Goal: Task Accomplishment & Management: Use online tool/utility

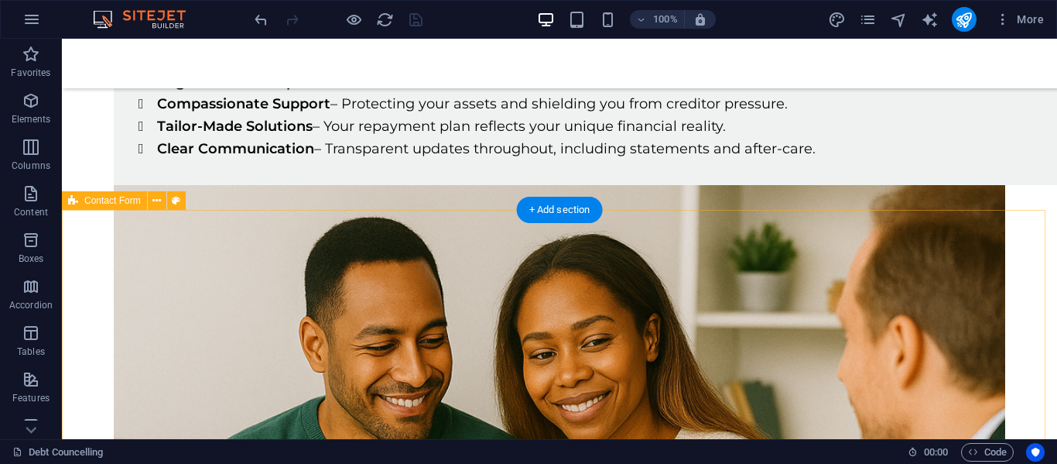
scroll to position [3030, 0]
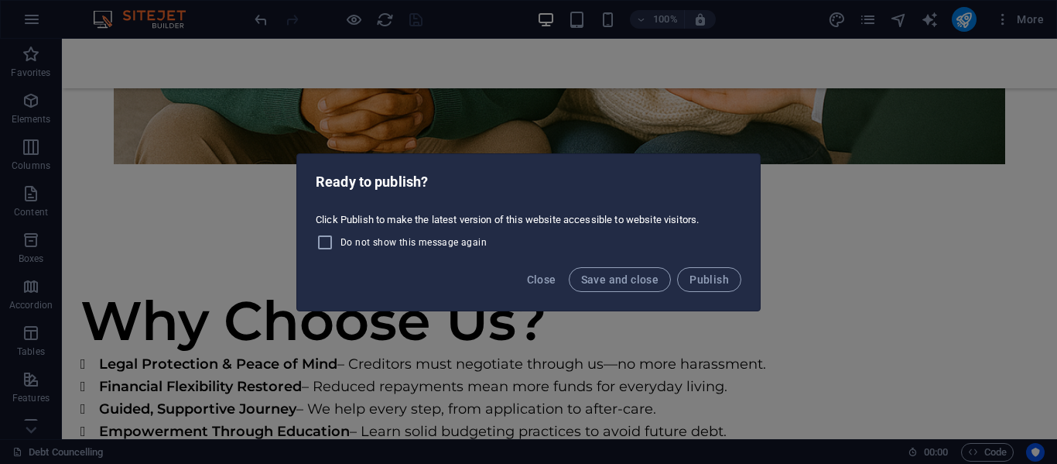
drag, startPoint x: 541, startPoint y: 279, endPoint x: 461, endPoint y: 289, distance: 80.2
click at [540, 279] on span "Close" at bounding box center [541, 279] width 29 height 12
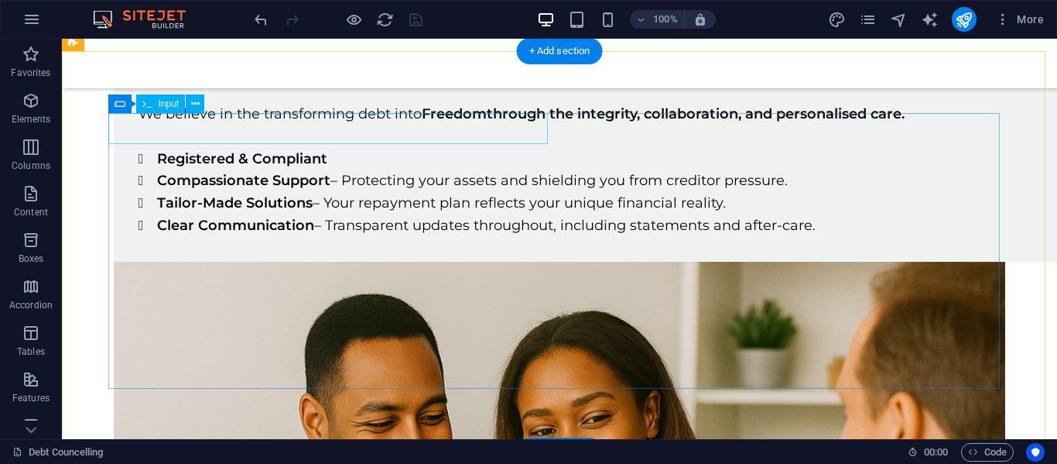
scroll to position [2256, 0]
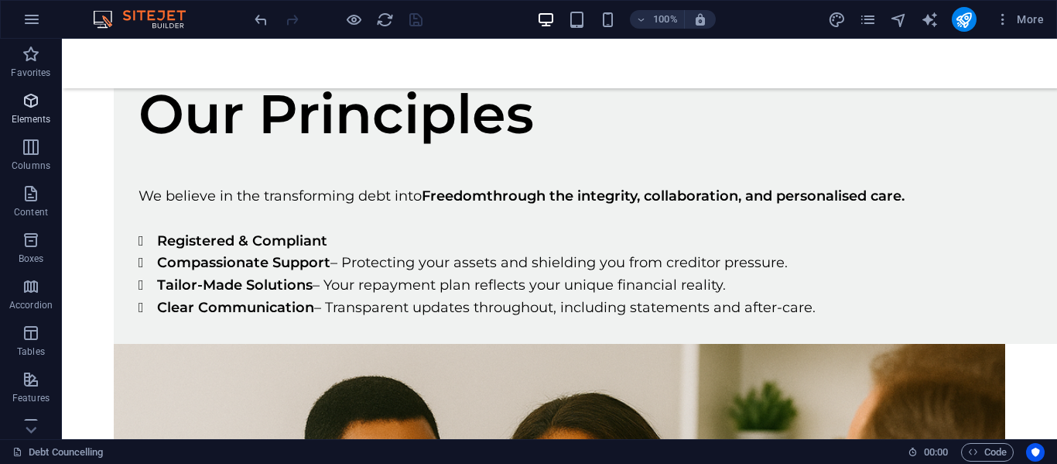
drag, startPoint x: 30, startPoint y: 108, endPoint x: 33, endPoint y: 268, distance: 160.2
click at [30, 108] on icon "button" at bounding box center [31, 100] width 19 height 19
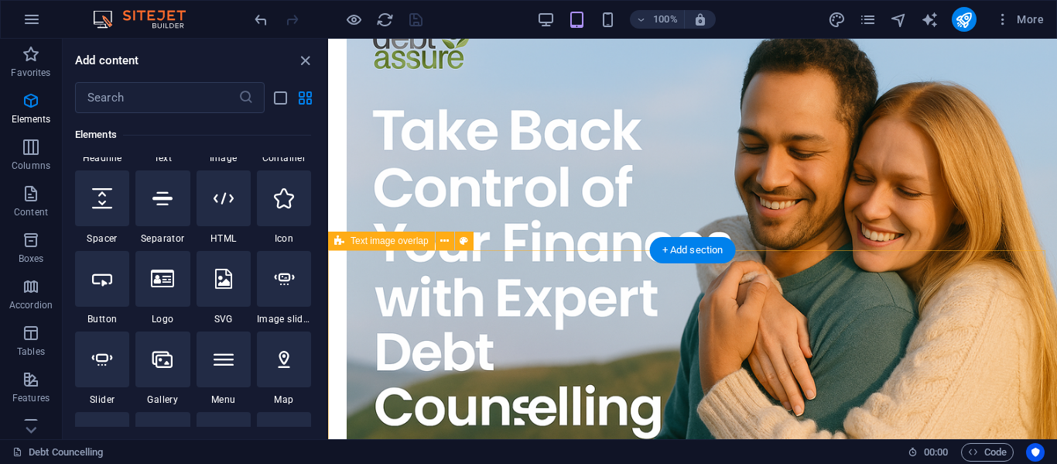
scroll to position [272, 0]
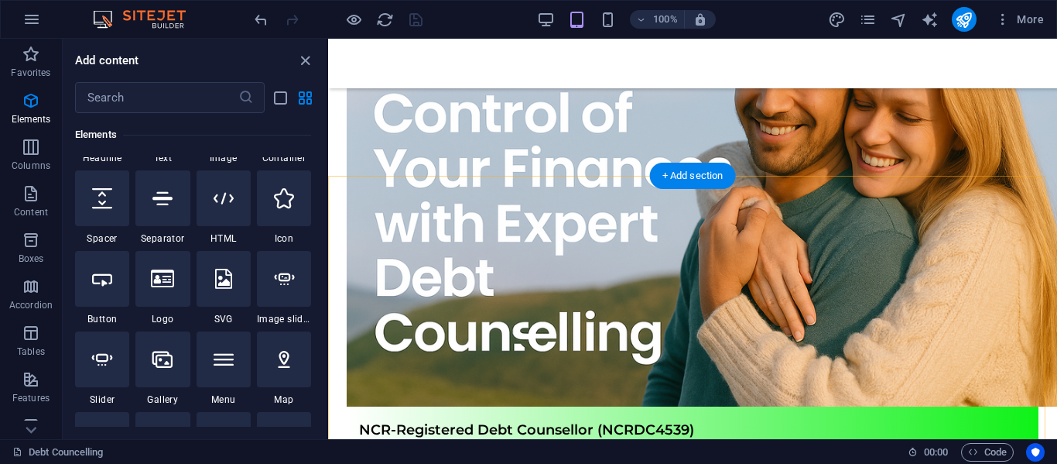
click at [686, 180] on div "+ Add section" at bounding box center [693, 176] width 86 height 26
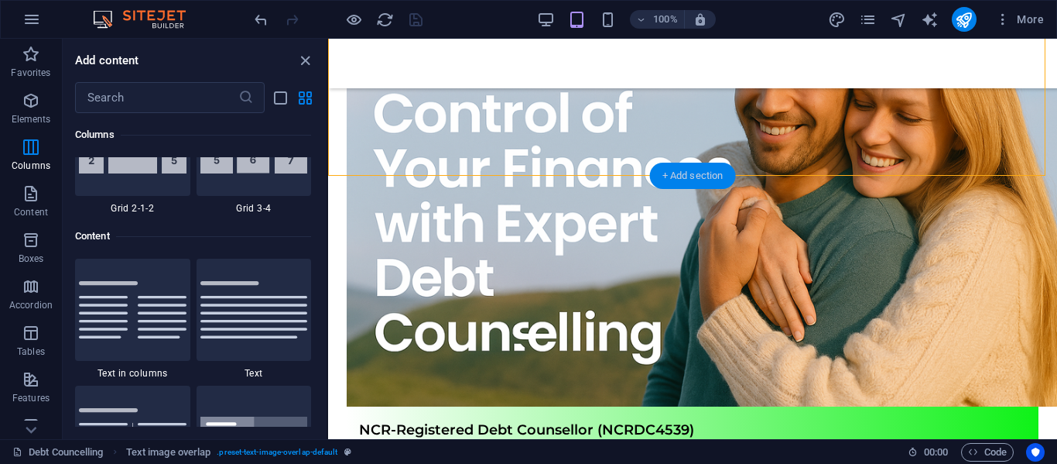
scroll to position [2708, 0]
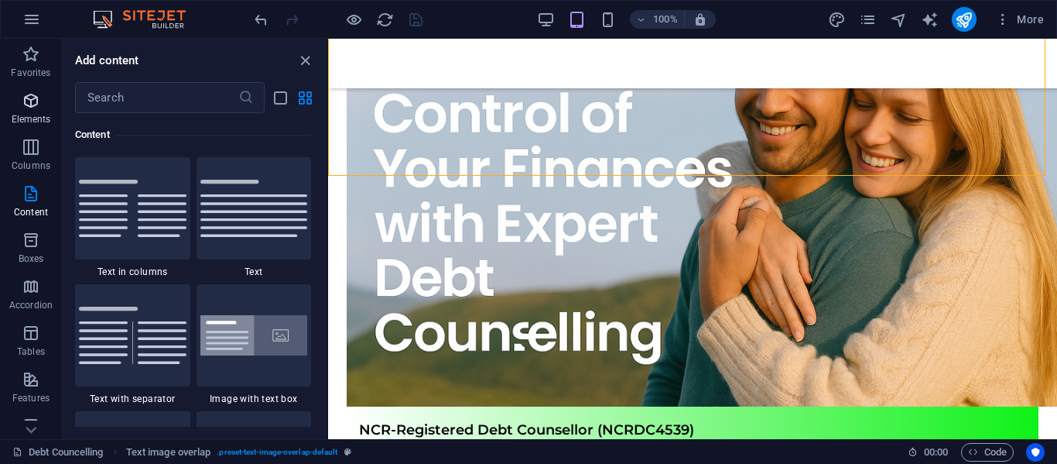
click at [33, 100] on icon "button" at bounding box center [31, 100] width 19 height 19
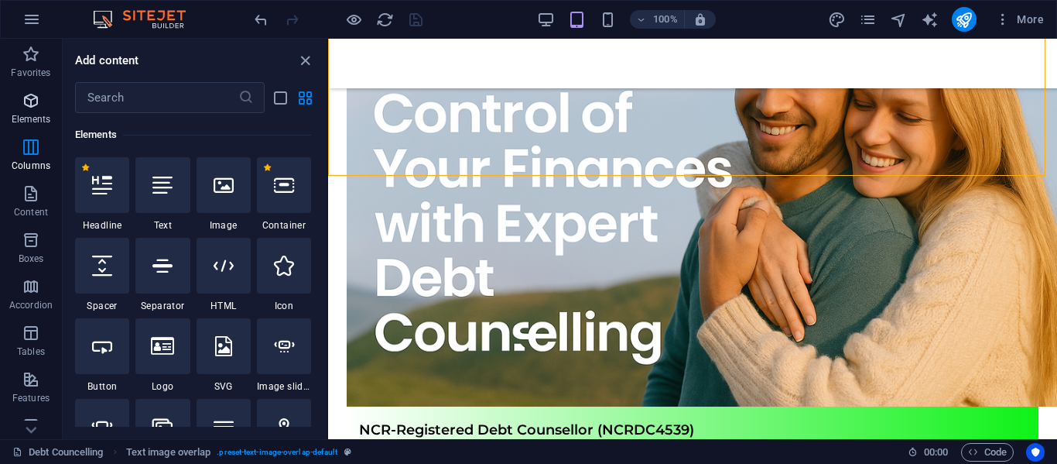
scroll to position [165, 0]
click at [159, 261] on icon at bounding box center [162, 265] width 20 height 20
select select "%"
select select "px"
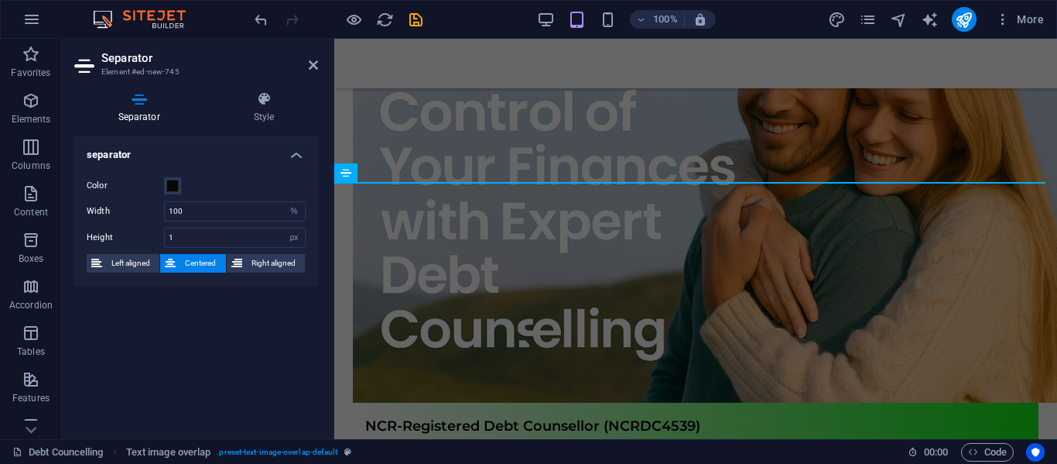
scroll to position [272, 0]
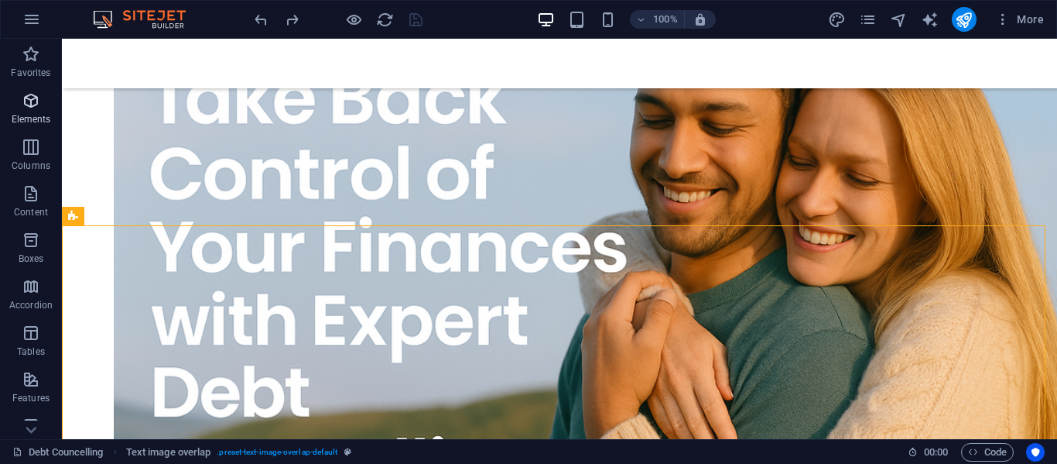
click at [35, 104] on icon "button" at bounding box center [31, 100] width 19 height 19
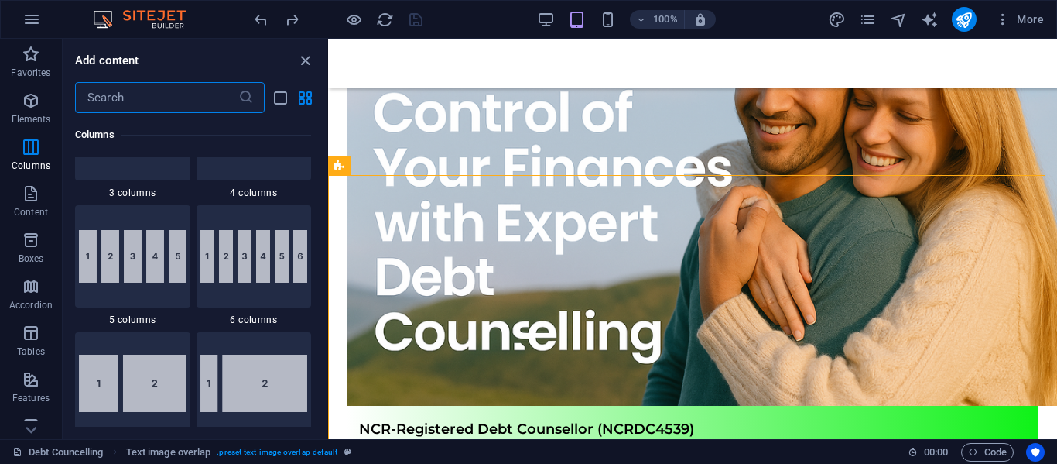
scroll to position [1016, 0]
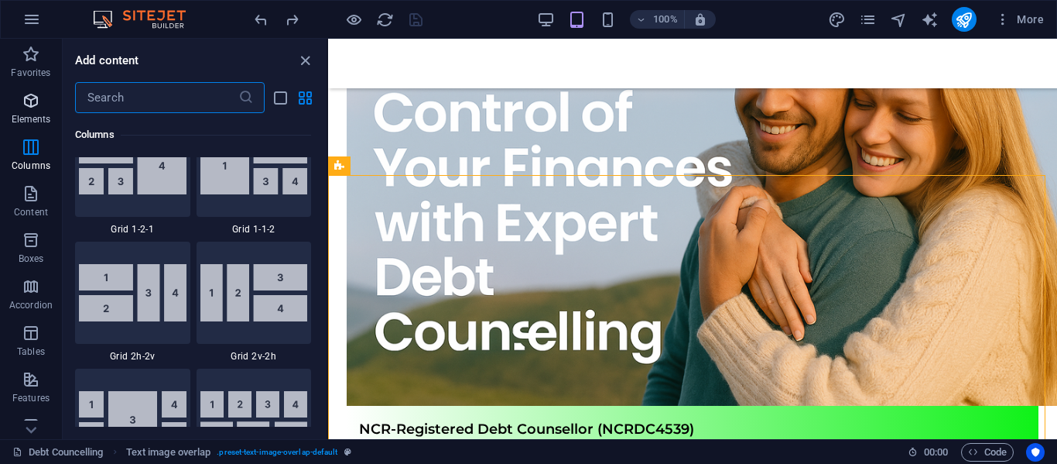
click at [37, 112] on span "Elements" at bounding box center [31, 109] width 62 height 37
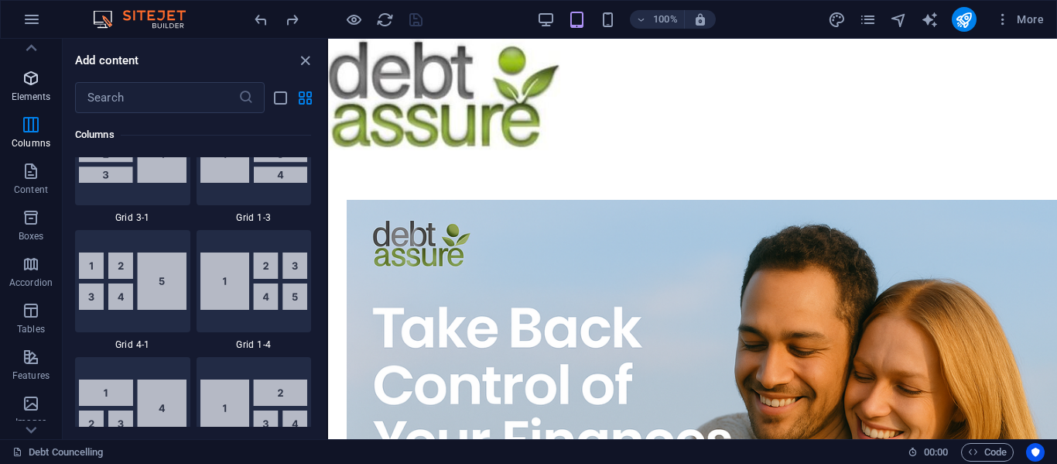
scroll to position [0, 0]
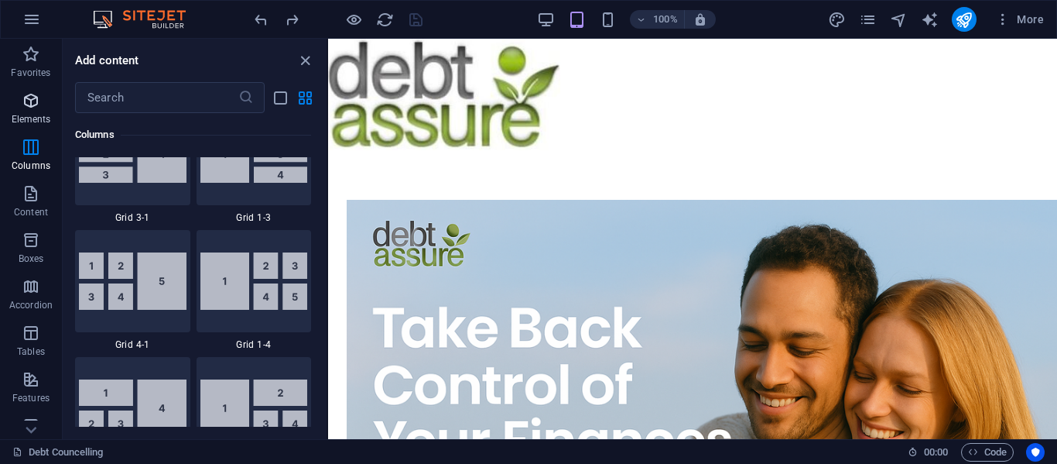
click at [33, 107] on icon "button" at bounding box center [31, 100] width 19 height 19
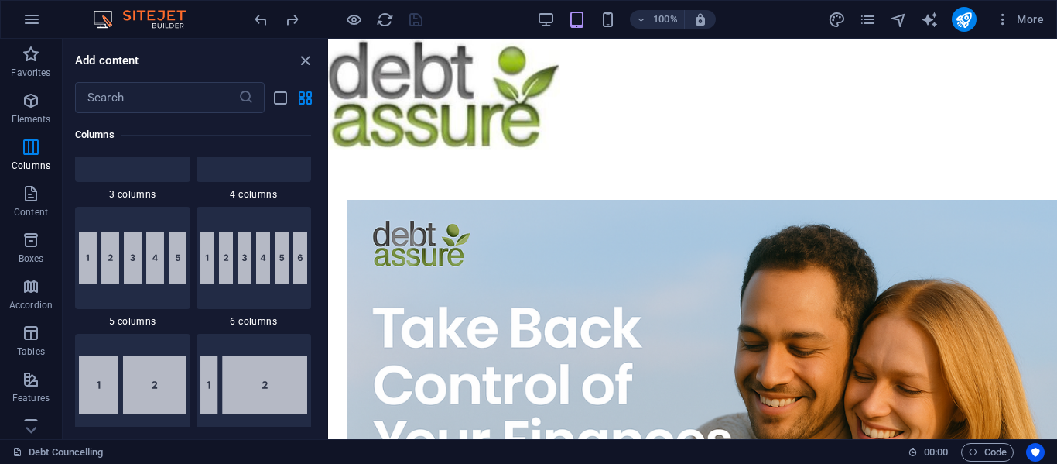
scroll to position [1093, 0]
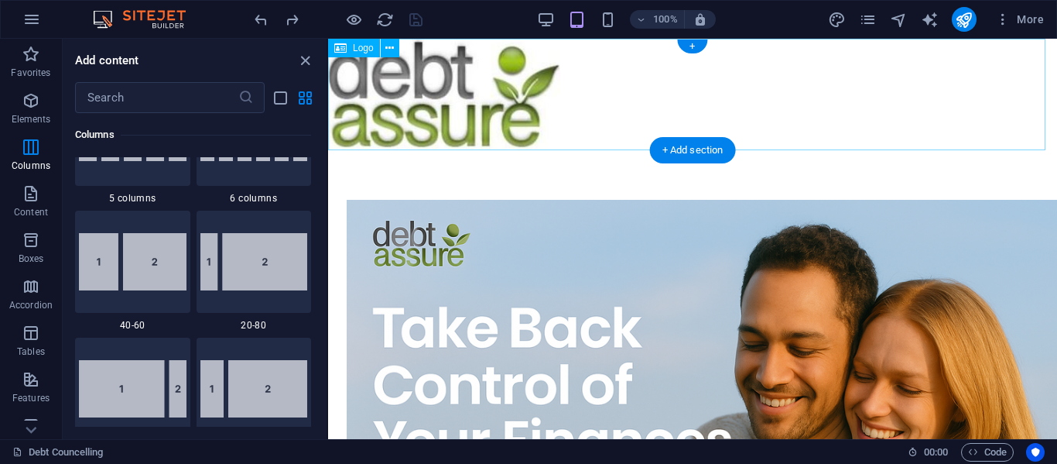
click at [838, 121] on div at bounding box center [692, 94] width 729 height 111
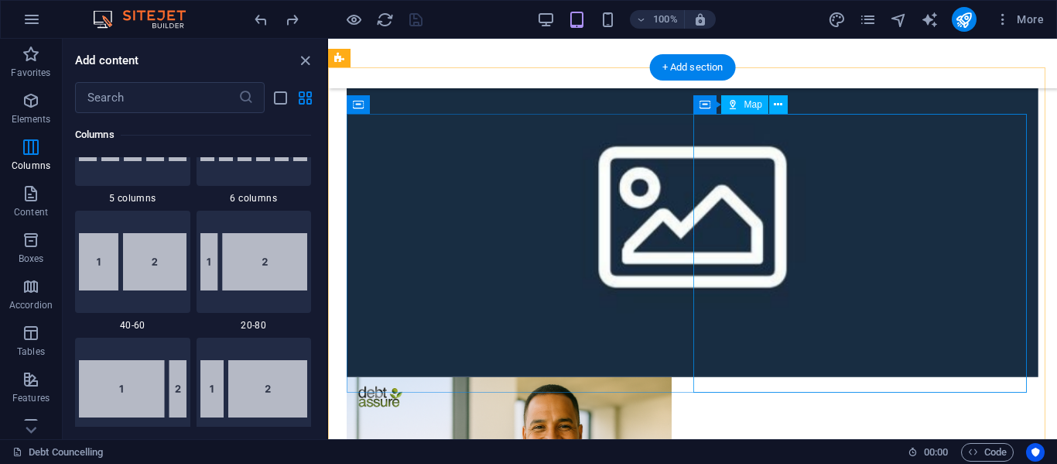
scroll to position [2968, 0]
